Goal: Information Seeking & Learning: Understand process/instructions

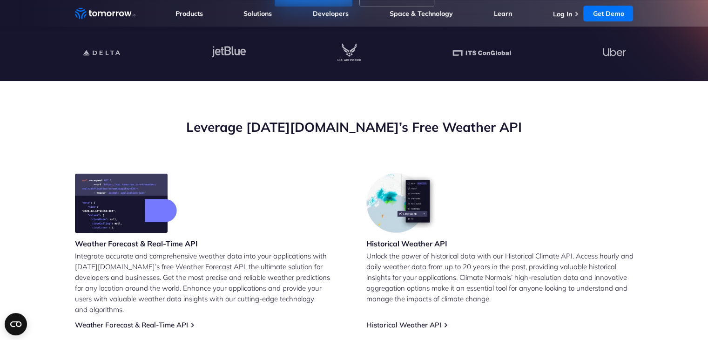
scroll to position [253, 0]
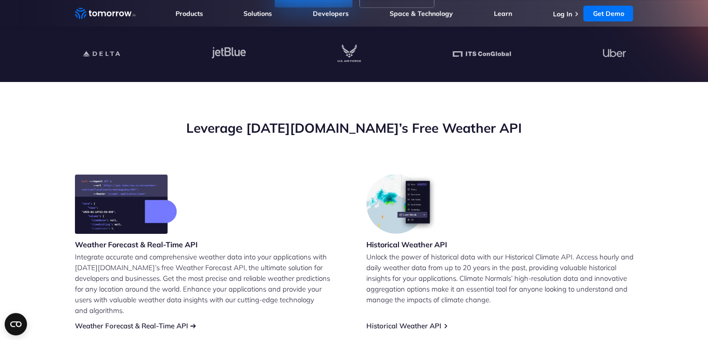
click at [136, 321] on link "Weather Forecast & Real-Time API" at bounding box center [131, 325] width 113 height 9
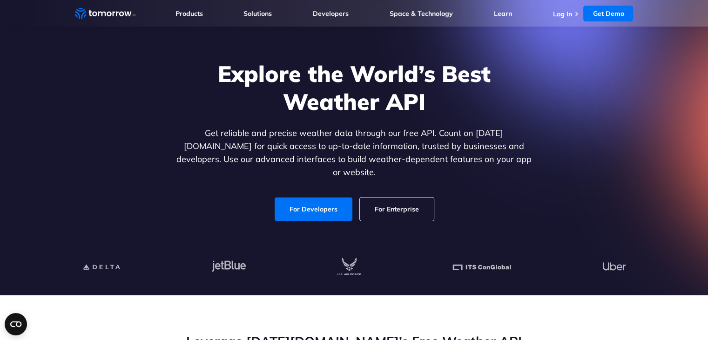
scroll to position [39, 0]
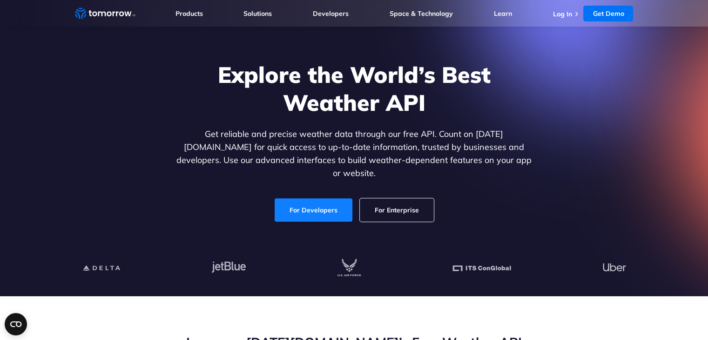
click at [319, 202] on link "For Developers" at bounding box center [314, 209] width 78 height 23
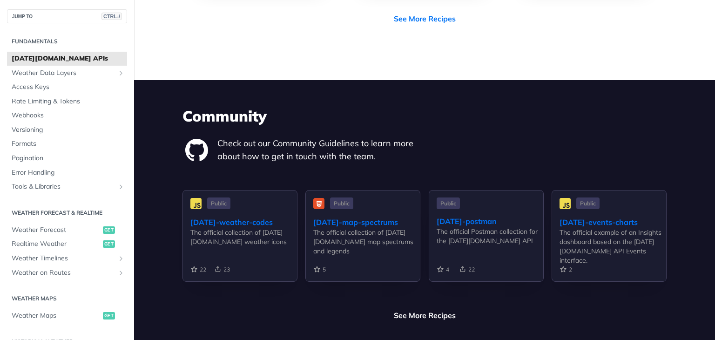
scroll to position [2108, 0]
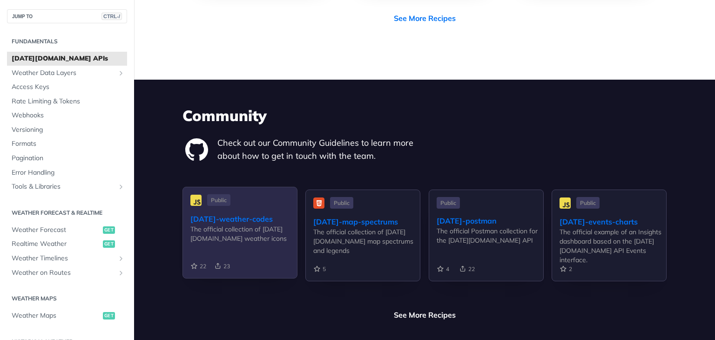
click at [250, 224] on div "The official collection of [DATE][DOMAIN_NAME] weather icons" at bounding box center [243, 233] width 107 height 19
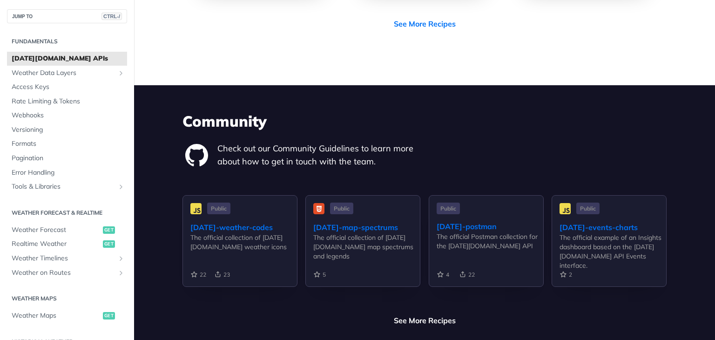
scroll to position [2097, 0]
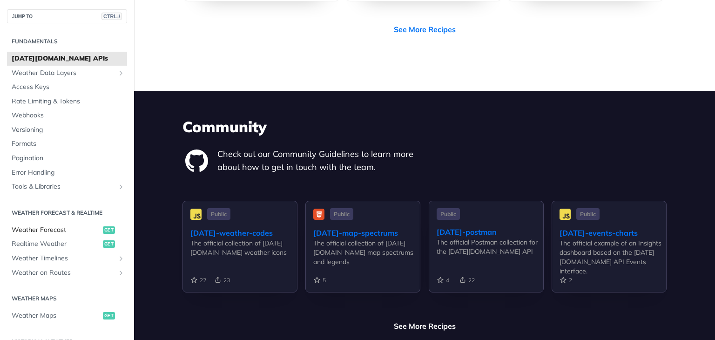
click at [48, 230] on span "Weather Forecast" at bounding box center [56, 229] width 89 height 9
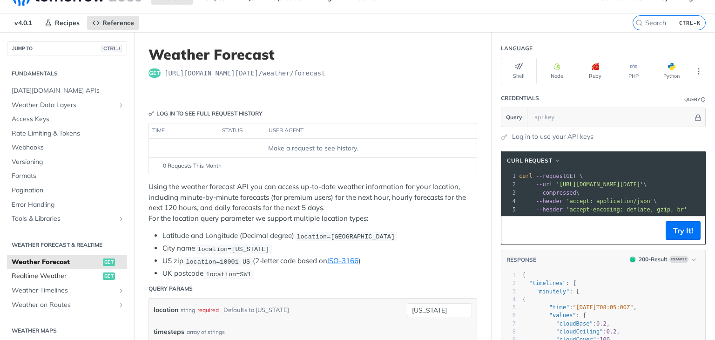
click at [77, 275] on span "Realtime Weather" at bounding box center [56, 275] width 89 height 9
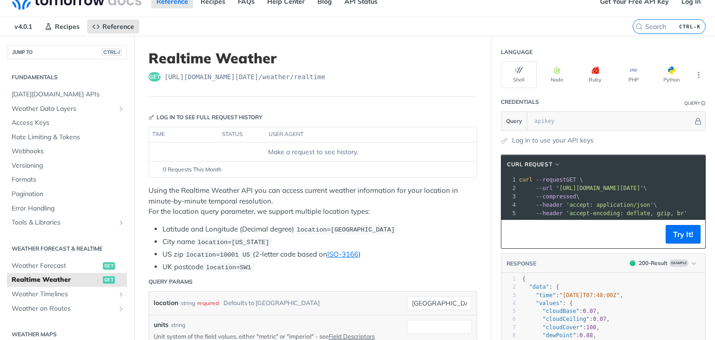
scroll to position [12, 0]
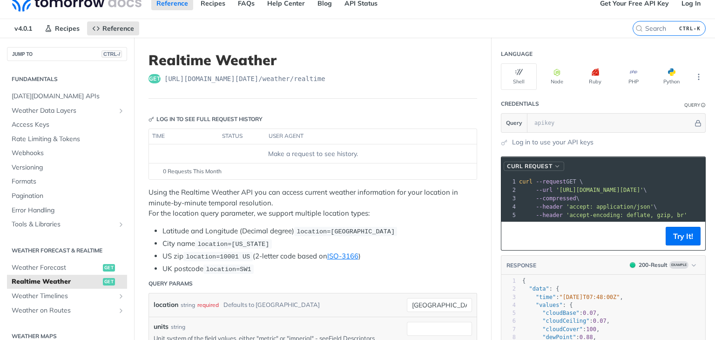
click at [533, 162] on span "cURL Request" at bounding box center [529, 166] width 45 height 8
click at [512, 208] on div "HTTPie" at bounding box center [518, 210] width 83 height 10
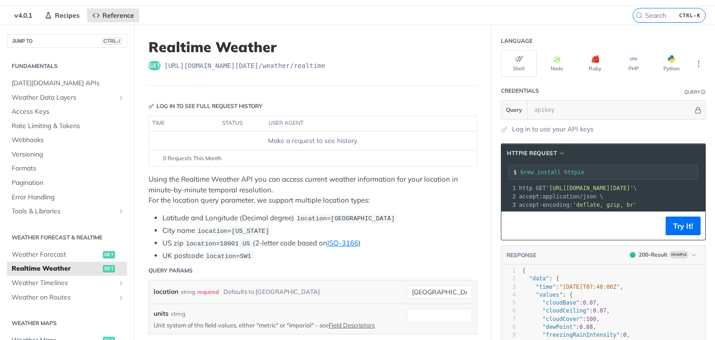
scroll to position [26, 0]
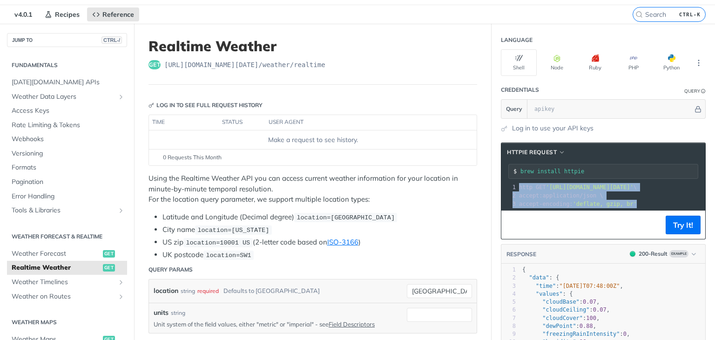
drag, startPoint x: 627, startPoint y: 201, endPoint x: 490, endPoint y: 188, distance: 137.9
click at [492, 188] on section "HTTPie Request brew install httpie xxxxxxxxxx 1 http GET 'https://api.tomorrow.…" at bounding box center [603, 303] width 223 height 340
copy div "http GET 'https://api.tomorrow.io/v4/weather/realtime?location=toronto' \ 2 acc…"
click at [531, 149] on span "HTTPie Request" at bounding box center [532, 152] width 50 height 8
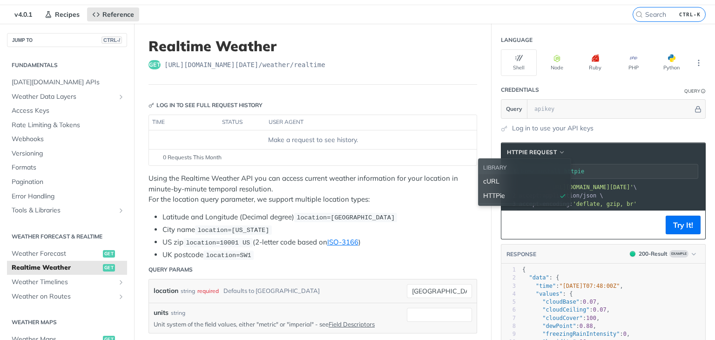
click at [502, 179] on div "cURL" at bounding box center [524, 181] width 83 height 10
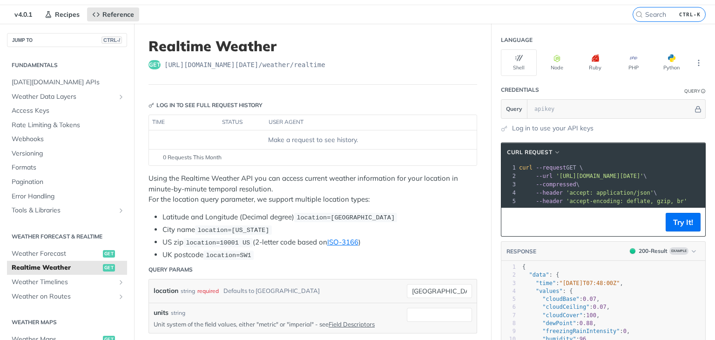
drag, startPoint x: 668, startPoint y: 200, endPoint x: 657, endPoint y: 192, distance: 13.0
click at [657, 192] on div "1 curl --request GET \ 2 --url 'https://api.tomorrow.io/v4/weather/realtime?loc…" at bounding box center [634, 184] width 234 height 42
click at [655, 187] on pre "--compressed \" at bounding box center [634, 184] width 234 height 8
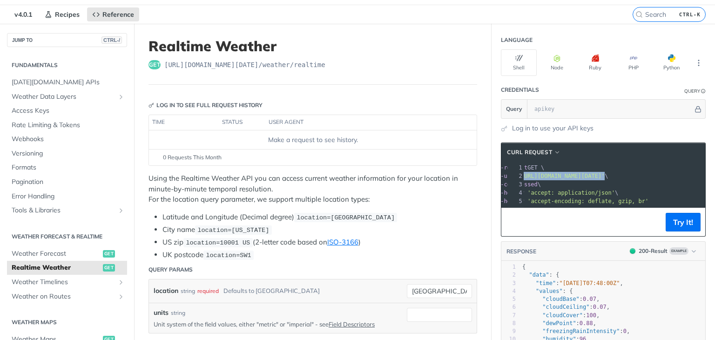
drag, startPoint x: 545, startPoint y: 174, endPoint x: 692, endPoint y: 176, distance: 146.7
click at [608, 176] on span "--url 'https://api.tomorrow.io/v4/weather/realtime?location=toronto' \" at bounding box center [544, 176] width 128 height 7
copy span "'https://api.tomorrow.io/v4/weather/realtime?location=toronto'"
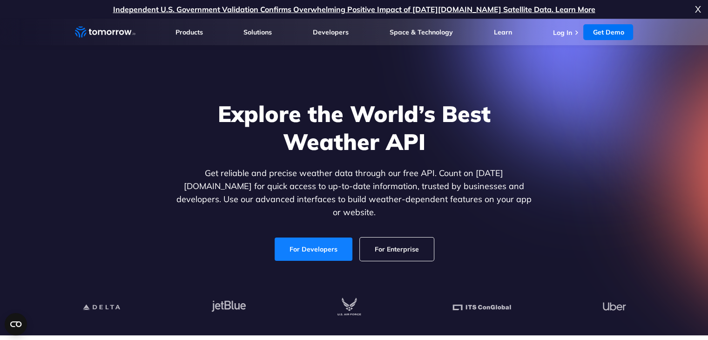
click at [307, 245] on link "For Developers" at bounding box center [314, 248] width 78 height 23
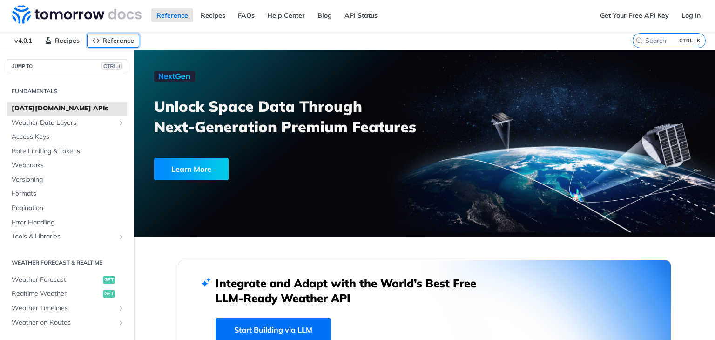
click at [109, 36] on span "Reference" at bounding box center [118, 40] width 32 height 8
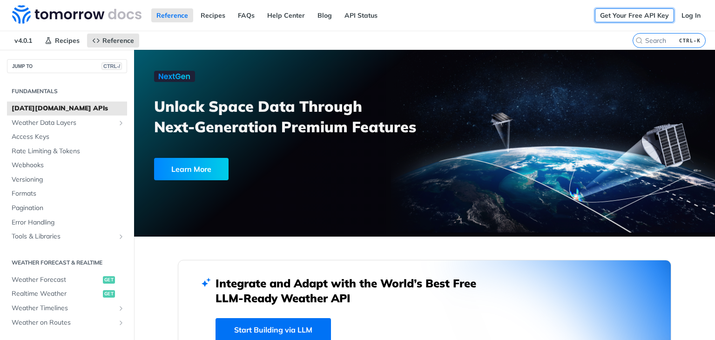
click at [618, 17] on link "Get Your Free API Key" at bounding box center [634, 15] width 79 height 14
click at [618, 12] on link "Get Your Free API Key" at bounding box center [634, 15] width 79 height 14
click at [611, 14] on link "Get Your Free API Key" at bounding box center [634, 15] width 79 height 14
